Goal: Information Seeking & Learning: Learn about a topic

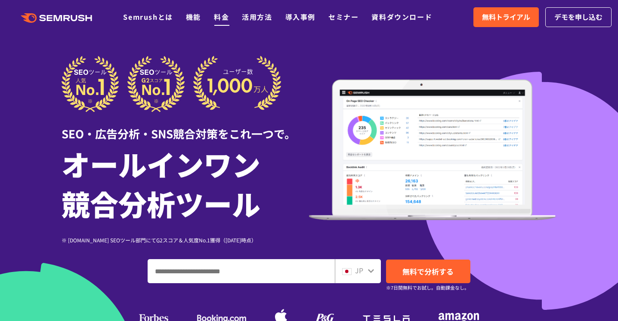
click at [220, 20] on link "料金" at bounding box center [221, 17] width 15 height 10
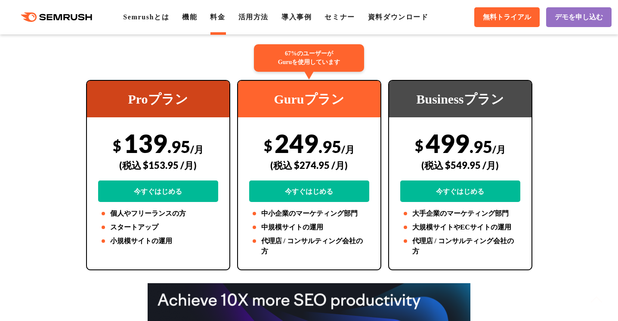
scroll to position [165, 0]
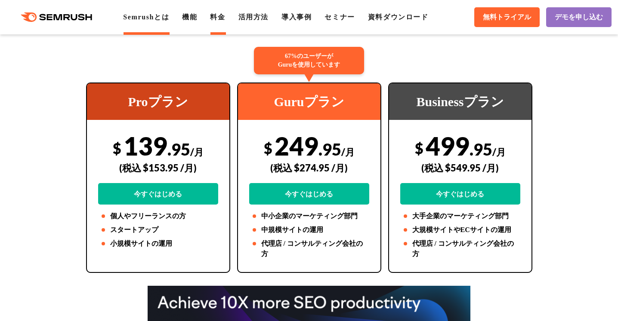
click at [143, 20] on link "Semrushとは" at bounding box center [146, 16] width 46 height 7
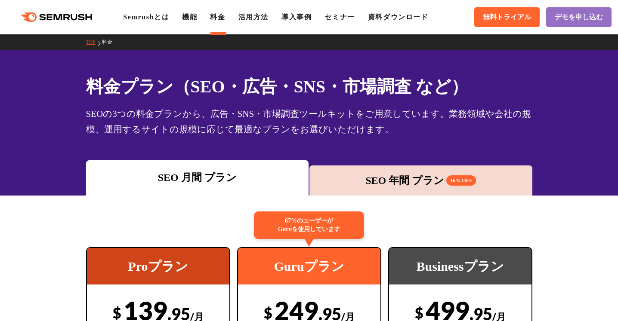
scroll to position [165, 0]
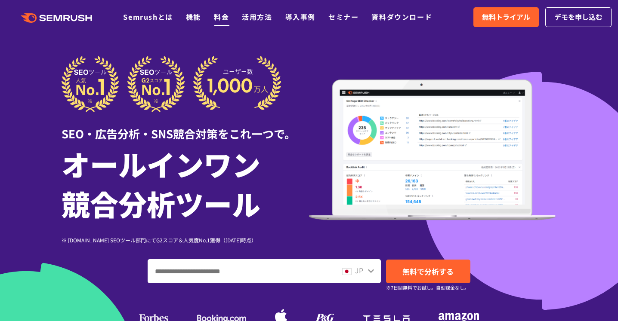
click at [221, 14] on link "料金" at bounding box center [221, 17] width 15 height 10
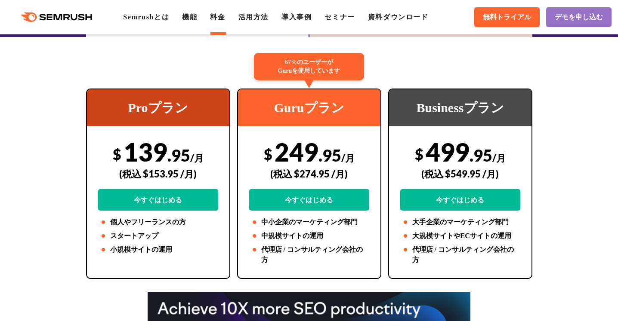
scroll to position [160, 0]
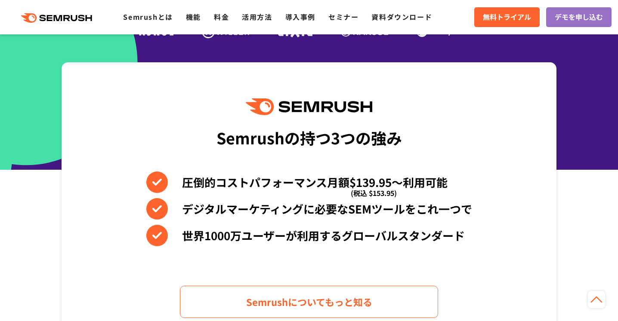
scroll to position [314, 0]
